Goal: Entertainment & Leisure: Consume media (video, audio)

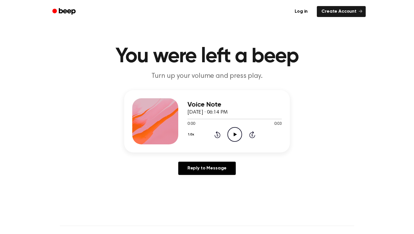
click at [235, 137] on icon "Play Audio" at bounding box center [235, 134] width 15 height 15
click at [237, 134] on icon "Play Audio" at bounding box center [235, 134] width 15 height 15
click at [241, 134] on circle at bounding box center [235, 134] width 14 height 14
click at [234, 136] on icon at bounding box center [235, 134] width 3 height 4
click at [235, 132] on icon "Play Audio" at bounding box center [235, 134] width 15 height 15
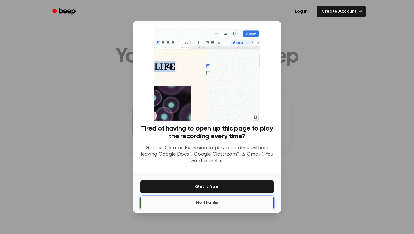
click at [237, 202] on button "No Thanks" at bounding box center [207, 202] width 134 height 13
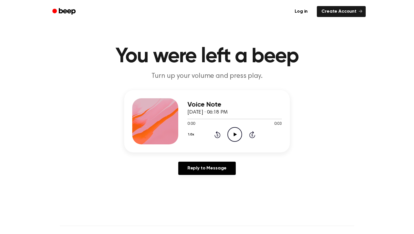
click at [239, 135] on icon "Play Audio" at bounding box center [235, 134] width 15 height 15
click at [236, 133] on icon "Play Audio" at bounding box center [235, 134] width 15 height 15
click at [235, 134] on icon at bounding box center [235, 134] width 3 height 4
click at [239, 131] on icon "Play Audio" at bounding box center [235, 134] width 15 height 15
click at [219, 141] on div "1.0x Rewind 5 seconds Play Audio Skip 5 seconds" at bounding box center [235, 134] width 94 height 15
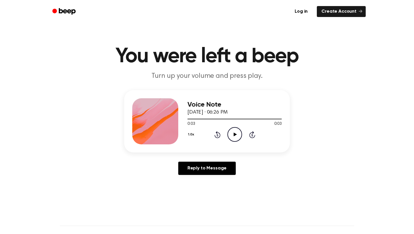
click at [238, 138] on icon "Play Audio" at bounding box center [235, 134] width 15 height 15
